Goal: Task Accomplishment & Management: Use online tool/utility

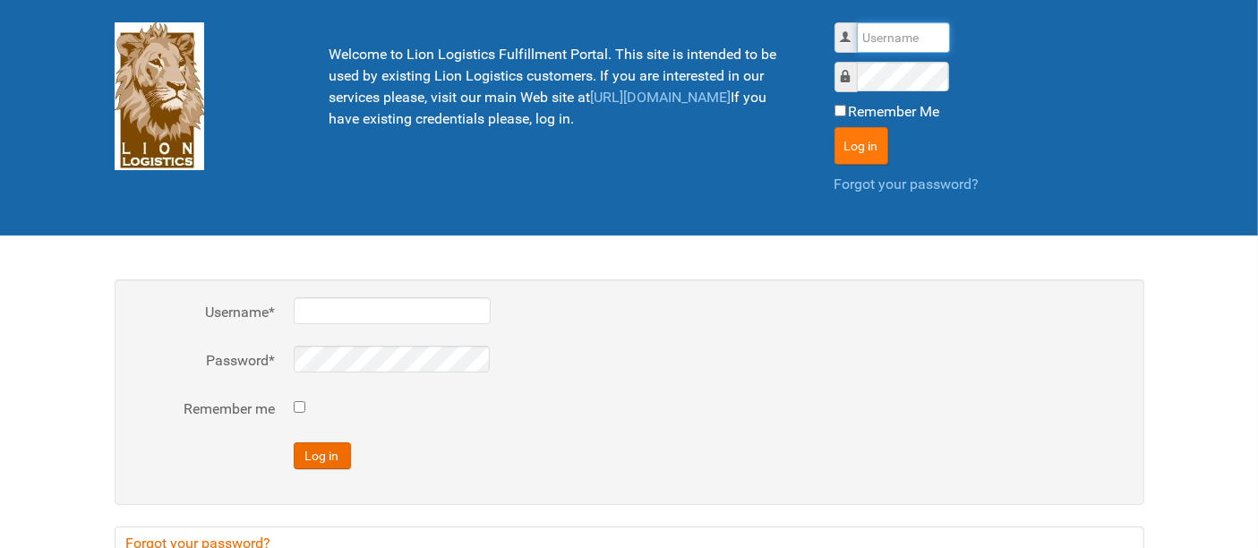
type input "al"
click at [857, 138] on button "Log in" at bounding box center [862, 146] width 54 height 38
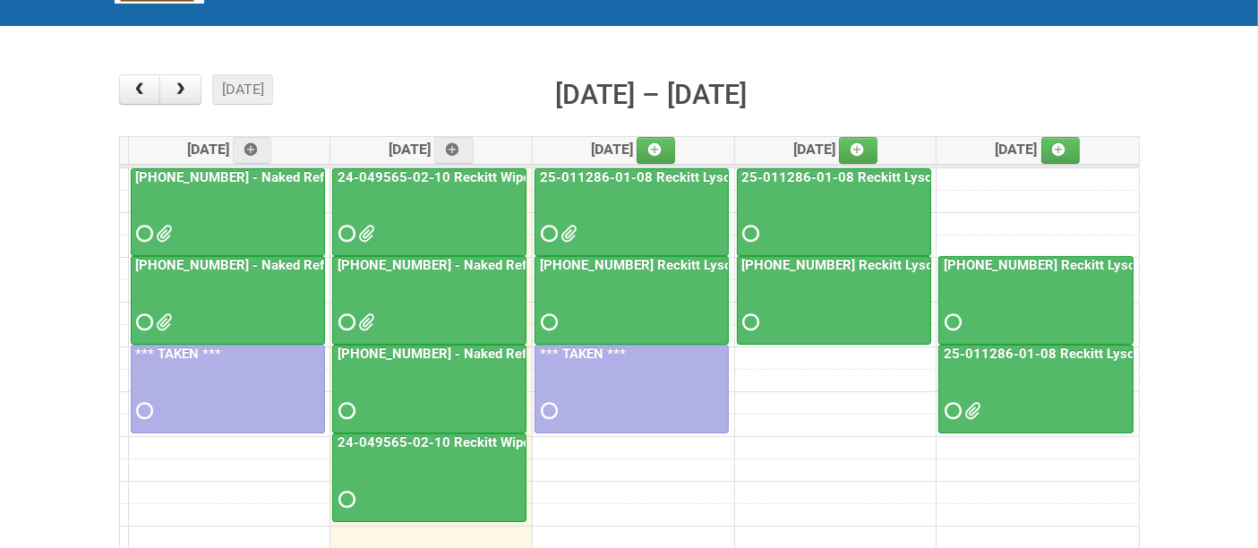
scroll to position [199, 0]
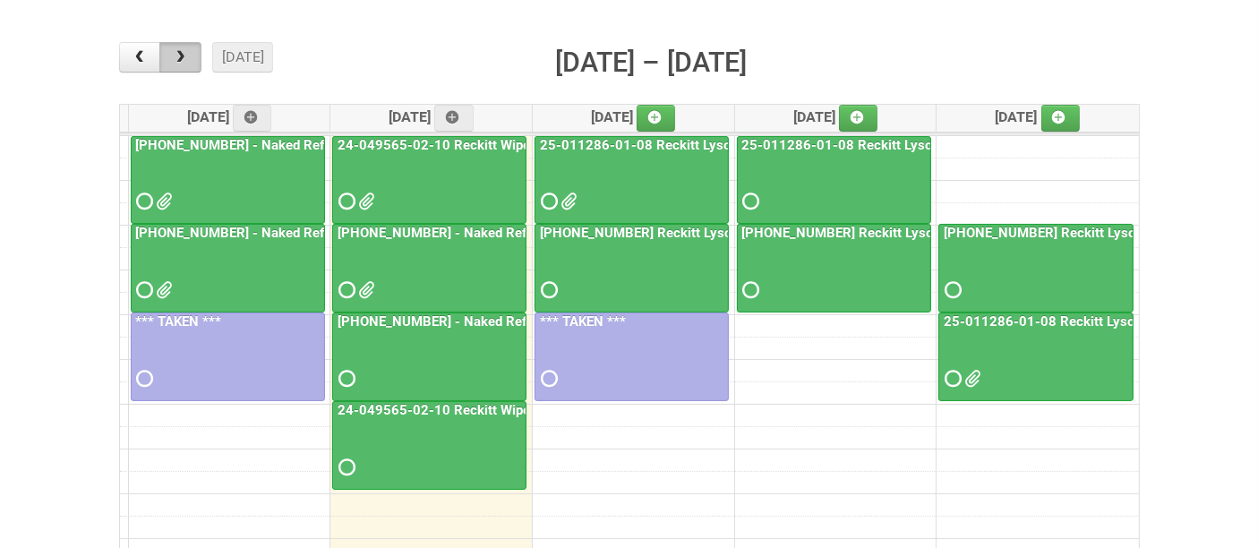
click at [184, 64] on span "button" at bounding box center [180, 57] width 17 height 14
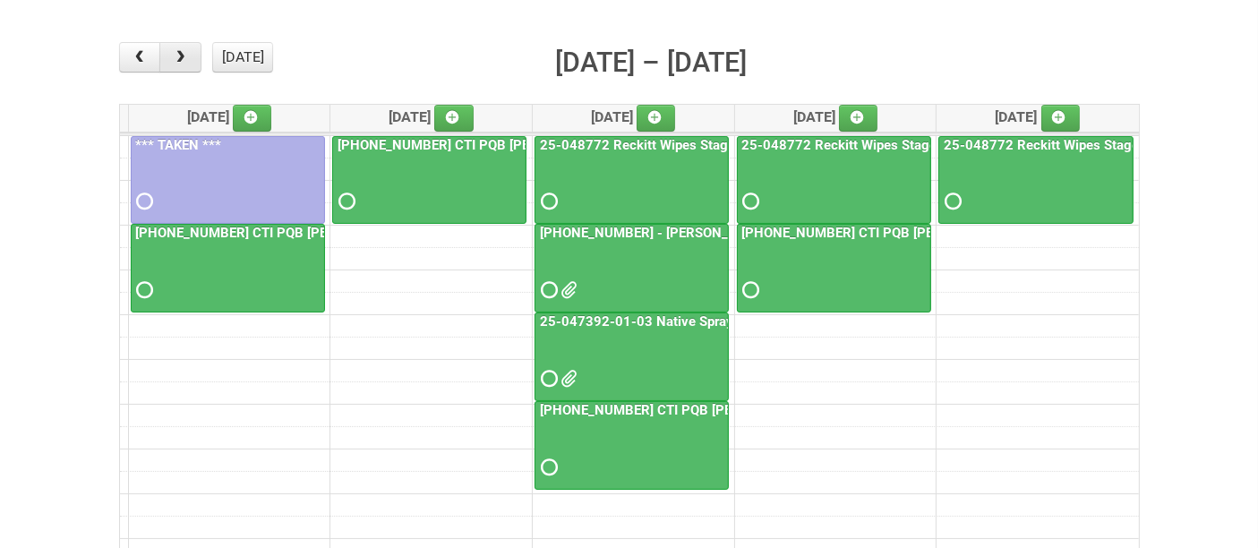
click at [191, 56] on button "button" at bounding box center [180, 57] width 42 height 30
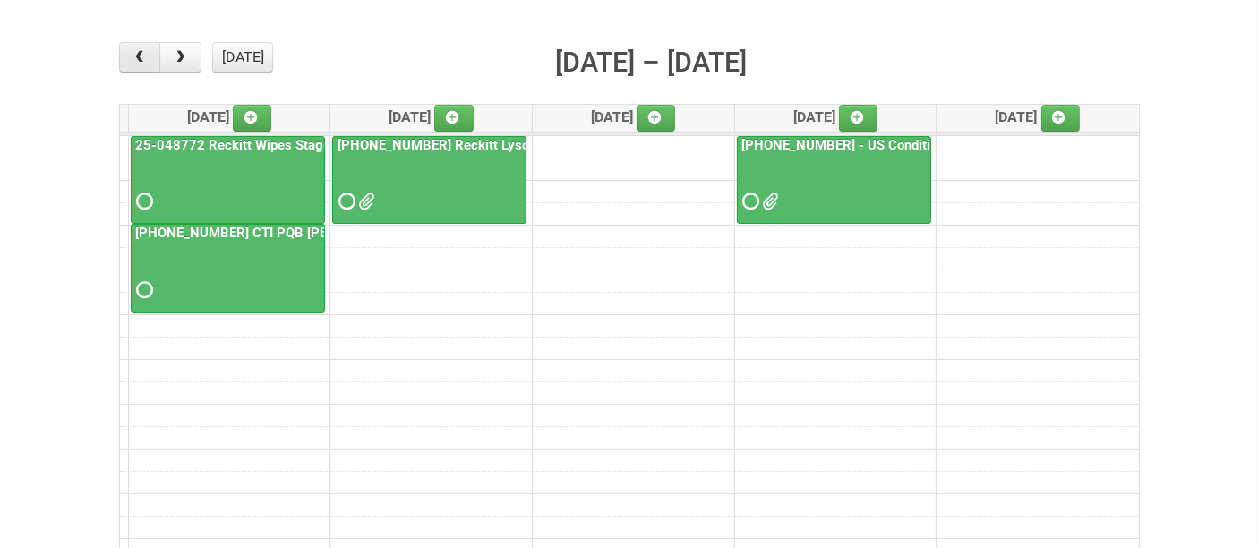
click at [133, 55] on span "button" at bounding box center [139, 57] width 17 height 14
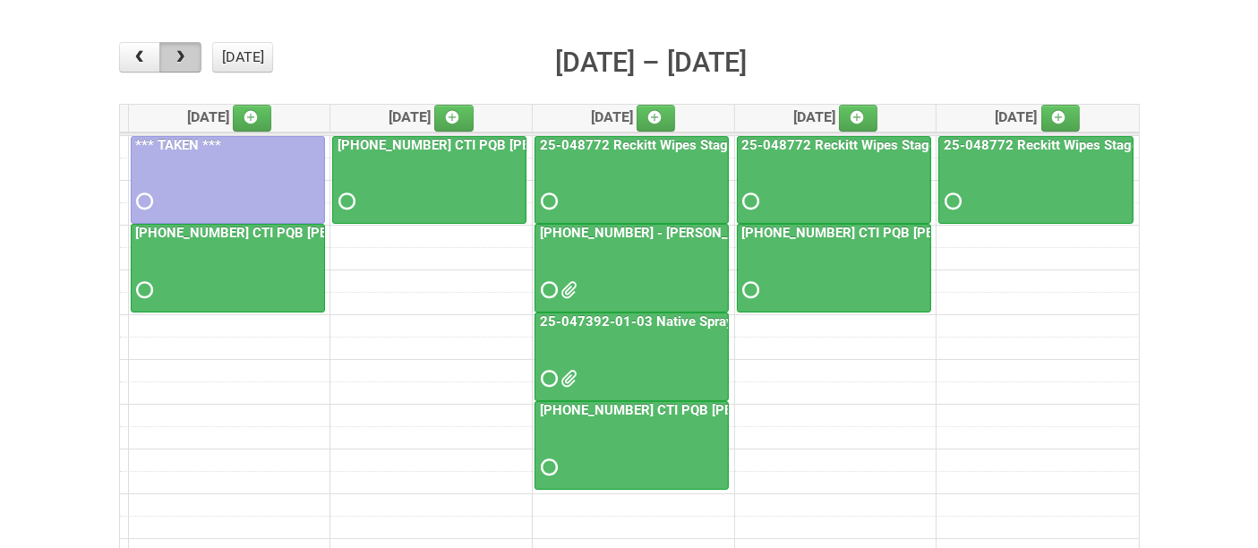
click at [192, 53] on button "button" at bounding box center [180, 57] width 42 height 30
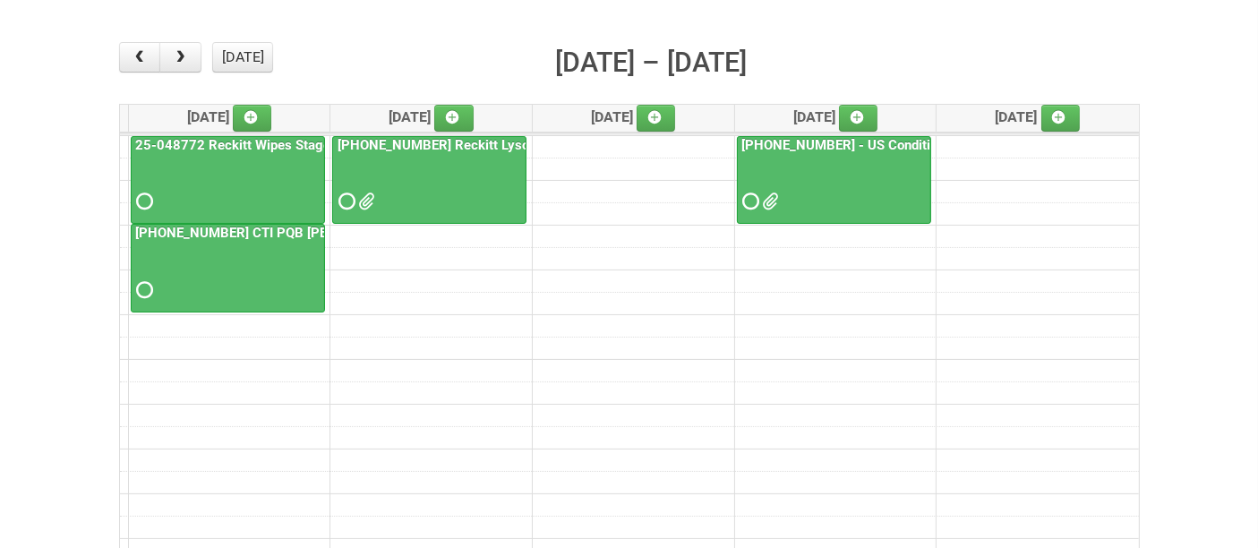
click at [846, 168] on div at bounding box center [834, 186] width 191 height 58
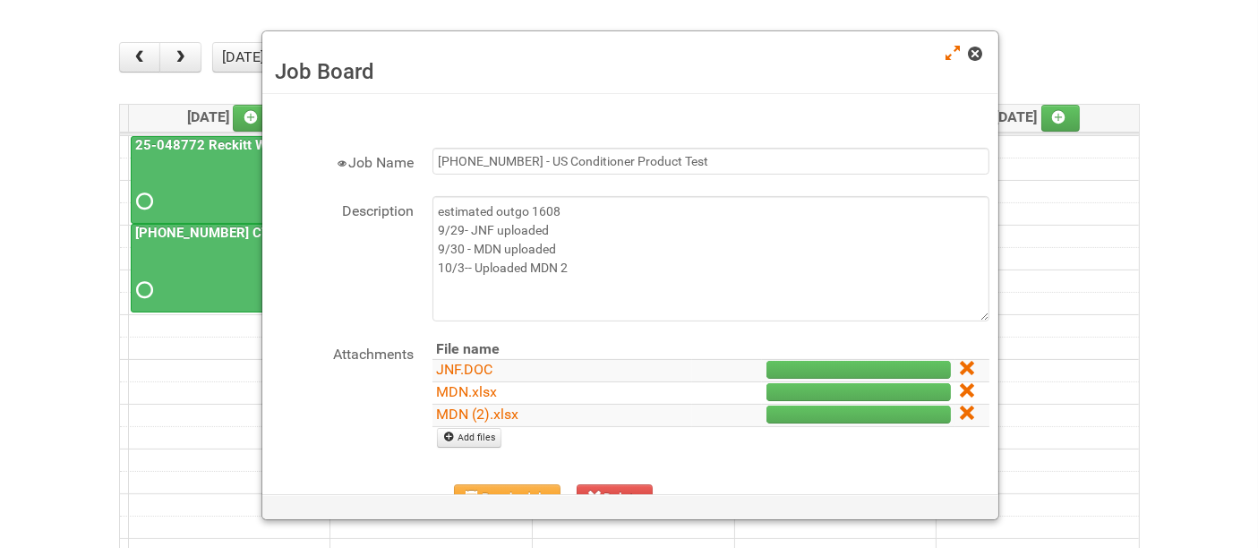
click at [980, 49] on span at bounding box center [975, 53] width 13 height 13
